Goal: Task Accomplishment & Management: Use online tool/utility

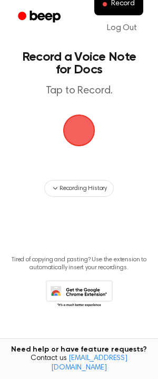
click at [80, 135] on span "button" at bounding box center [79, 130] width 52 height 52
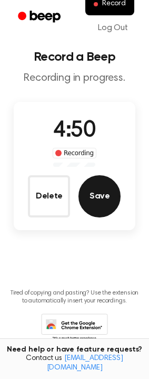
click at [97, 198] on button "Save" at bounding box center [100, 196] width 42 height 42
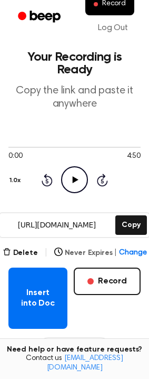
click at [91, 247] on button "Never Expires | Change" at bounding box center [100, 252] width 93 height 11
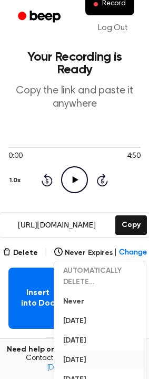
click at [103, 350] on button "[DATE]" at bounding box center [101, 360] width 92 height 20
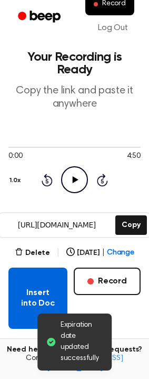
click at [43, 271] on button "Insert into Doc" at bounding box center [37, 297] width 59 height 61
click at [36, 291] on button "Insert into Doc" at bounding box center [37, 297] width 59 height 61
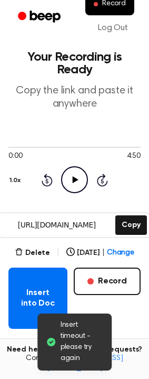
click at [131, 315] on div "Insert into Doc Record" at bounding box center [74, 297] width 132 height 61
click at [130, 215] on button "Copy" at bounding box center [131, 225] width 31 height 20
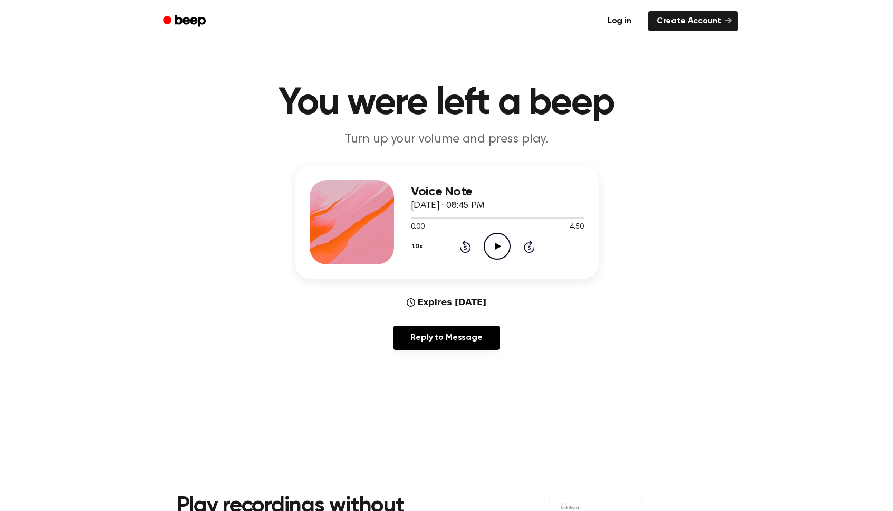
click at [499, 248] on icon "Play Audio" at bounding box center [497, 246] width 27 height 27
click at [497, 247] on icon "Pause Audio" at bounding box center [497, 246] width 27 height 27
